Goal: Information Seeking & Learning: Learn about a topic

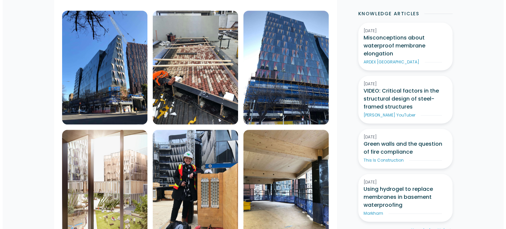
scroll to position [564, 0]
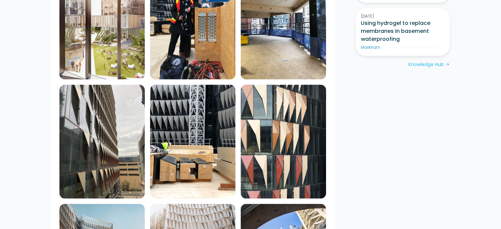
click at [80, 139] on img at bounding box center [101, 142] width 85 height 114
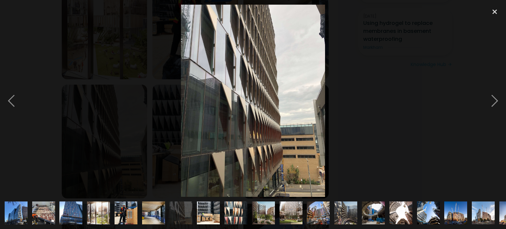
click at [216, 69] on img at bounding box center [253, 101] width 144 height 193
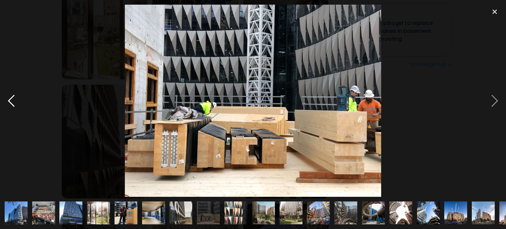
click at [9, 101] on div at bounding box center [11, 101] width 23 height 193
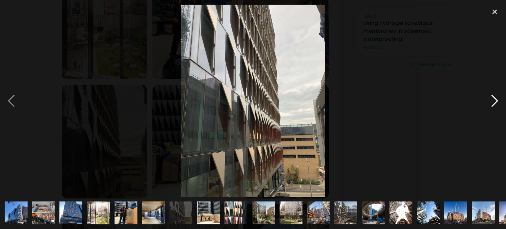
click at [494, 102] on div at bounding box center [494, 101] width 23 height 193
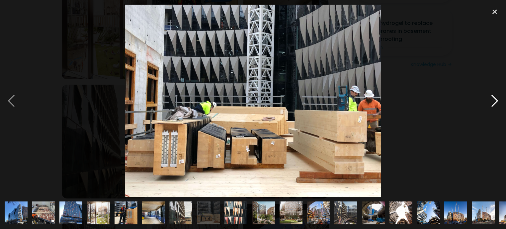
click at [494, 102] on div at bounding box center [494, 101] width 23 height 193
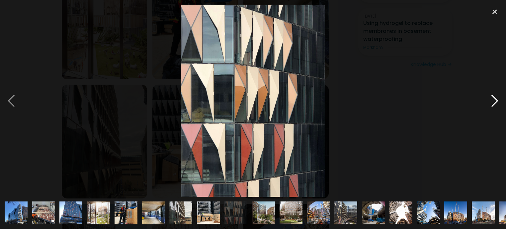
click at [489, 100] on div at bounding box center [494, 101] width 23 height 193
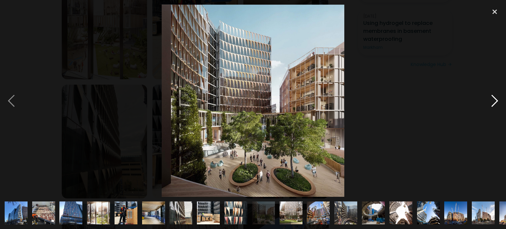
click at [489, 100] on div at bounding box center [494, 101] width 23 height 193
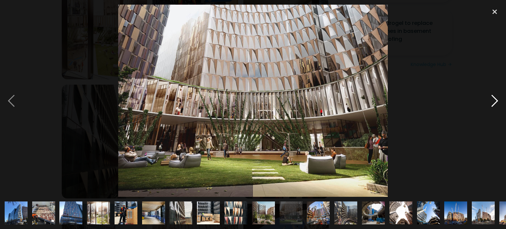
click at [489, 100] on div at bounding box center [494, 101] width 23 height 193
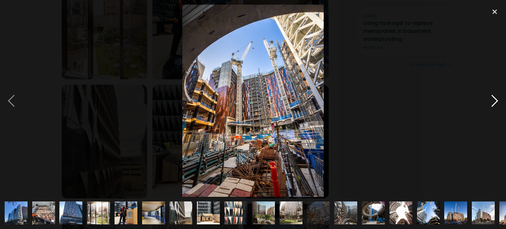
click at [489, 100] on div at bounding box center [494, 101] width 23 height 193
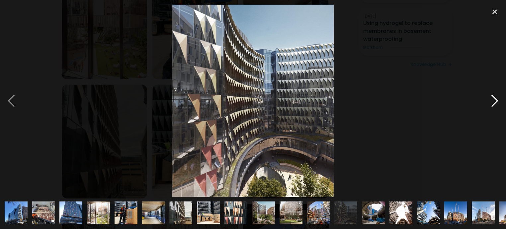
click at [489, 100] on div at bounding box center [494, 101] width 23 height 193
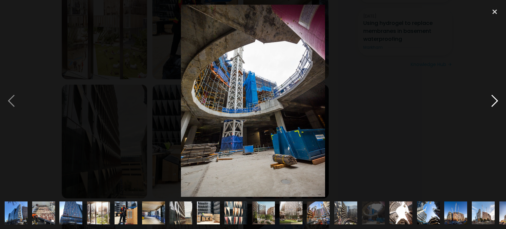
click at [489, 100] on div at bounding box center [494, 101] width 23 height 193
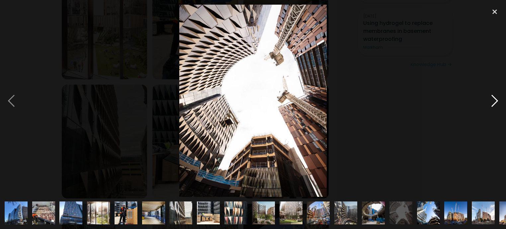
click at [489, 100] on div at bounding box center [494, 101] width 23 height 193
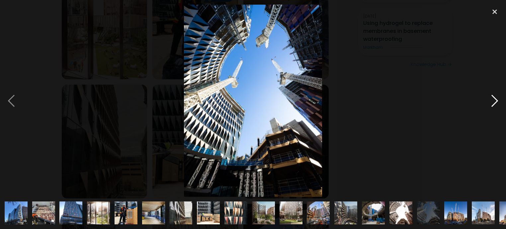
click at [489, 100] on div at bounding box center [494, 101] width 23 height 193
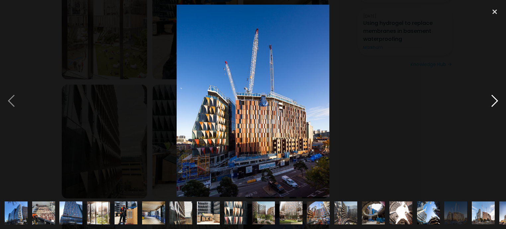
click at [489, 100] on div at bounding box center [494, 101] width 23 height 193
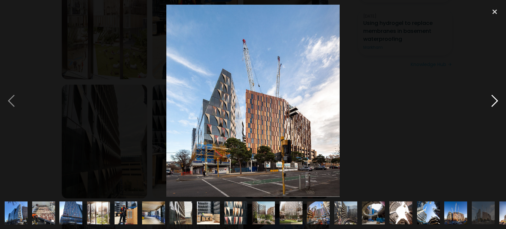
click at [489, 100] on div at bounding box center [494, 101] width 23 height 193
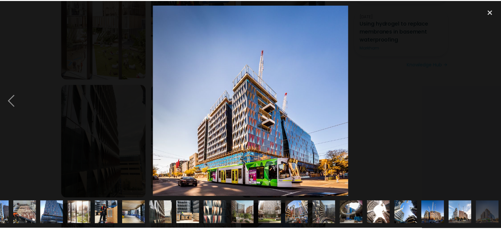
scroll to position [0, 21]
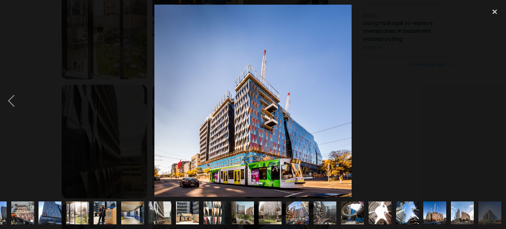
click at [489, 100] on div at bounding box center [494, 101] width 23 height 193
click at [493, 12] on div at bounding box center [494, 12] width 23 height 15
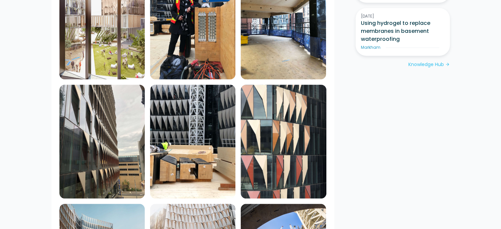
scroll to position [498, 0]
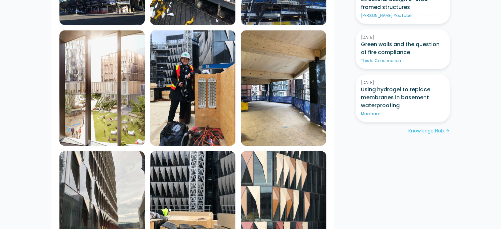
click at [203, 90] on img at bounding box center [192, 87] width 85 height 115
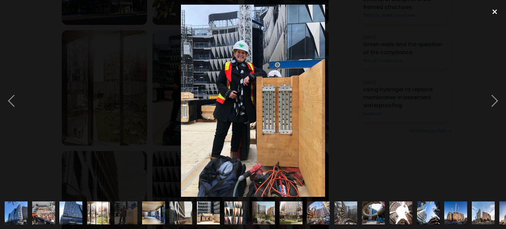
click at [495, 10] on div at bounding box center [494, 12] width 23 height 15
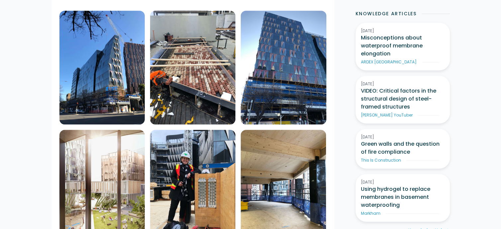
scroll to position [465, 0]
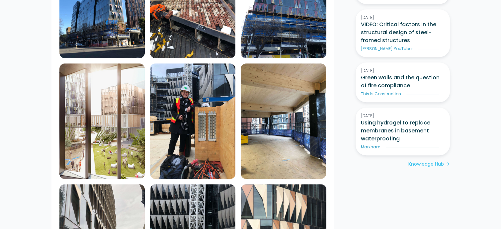
click at [100, 141] on img at bounding box center [101, 120] width 85 height 115
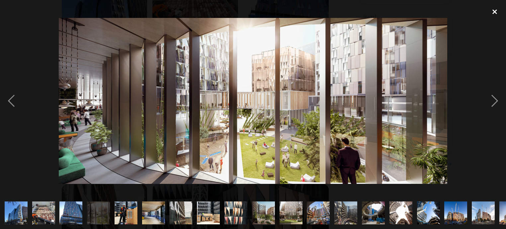
click at [493, 14] on div at bounding box center [494, 12] width 23 height 15
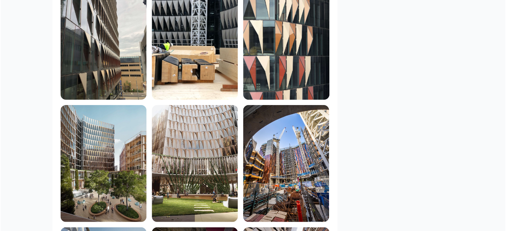
scroll to position [597, 0]
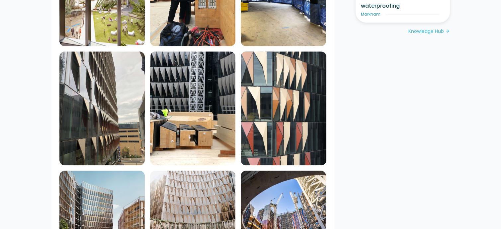
click at [88, 106] on img at bounding box center [101, 108] width 85 height 114
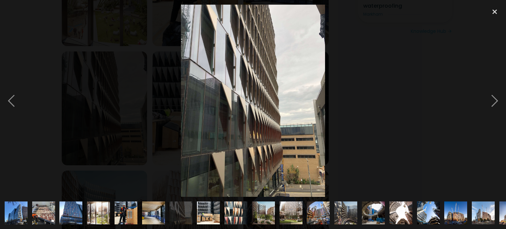
click at [196, 63] on img at bounding box center [253, 101] width 144 height 193
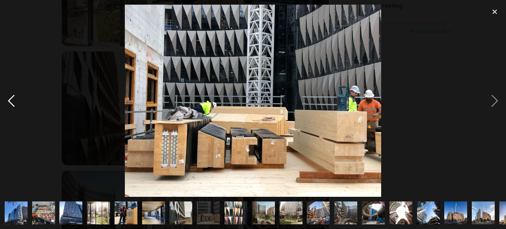
click at [10, 101] on div at bounding box center [11, 101] width 23 height 193
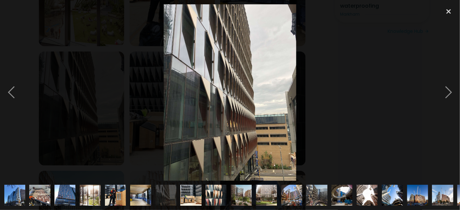
drag, startPoint x: 147, startPoint y: 76, endPoint x: 201, endPoint y: 104, distance: 60.6
click at [201, 104] on img at bounding box center [230, 92] width 132 height 176
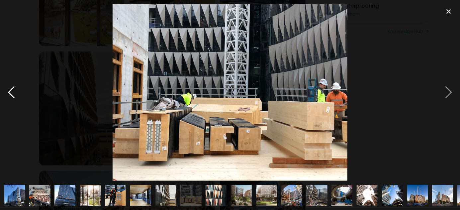
click at [8, 94] on div at bounding box center [11, 92] width 23 height 176
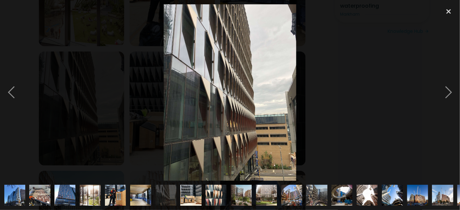
click at [410, 126] on div at bounding box center [230, 92] width 460 height 176
